Goal: Navigation & Orientation: Find specific page/section

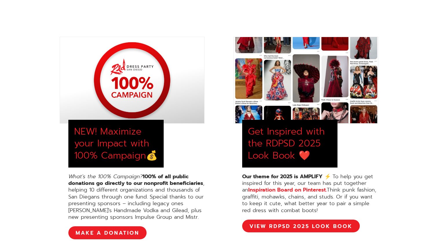
scroll to position [196, 0]
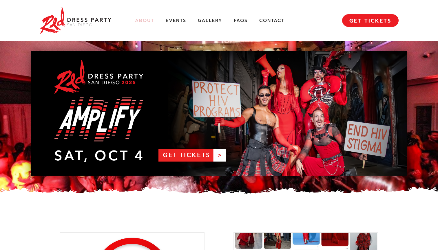
click at [142, 21] on link "About" at bounding box center [144, 21] width 19 height 6
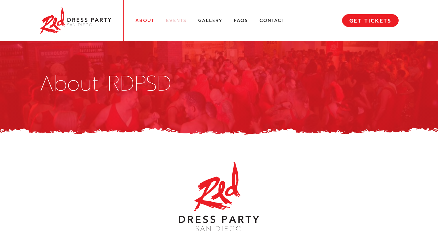
click at [180, 21] on link "Events" at bounding box center [176, 21] width 21 height 6
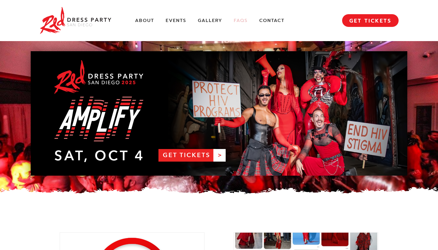
click at [244, 21] on link "FAQs" at bounding box center [241, 21] width 14 height 6
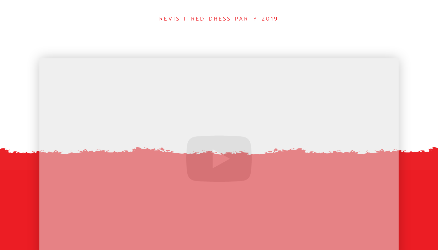
scroll to position [2133, 0]
